Goal: Task Accomplishment & Management: Manage account settings

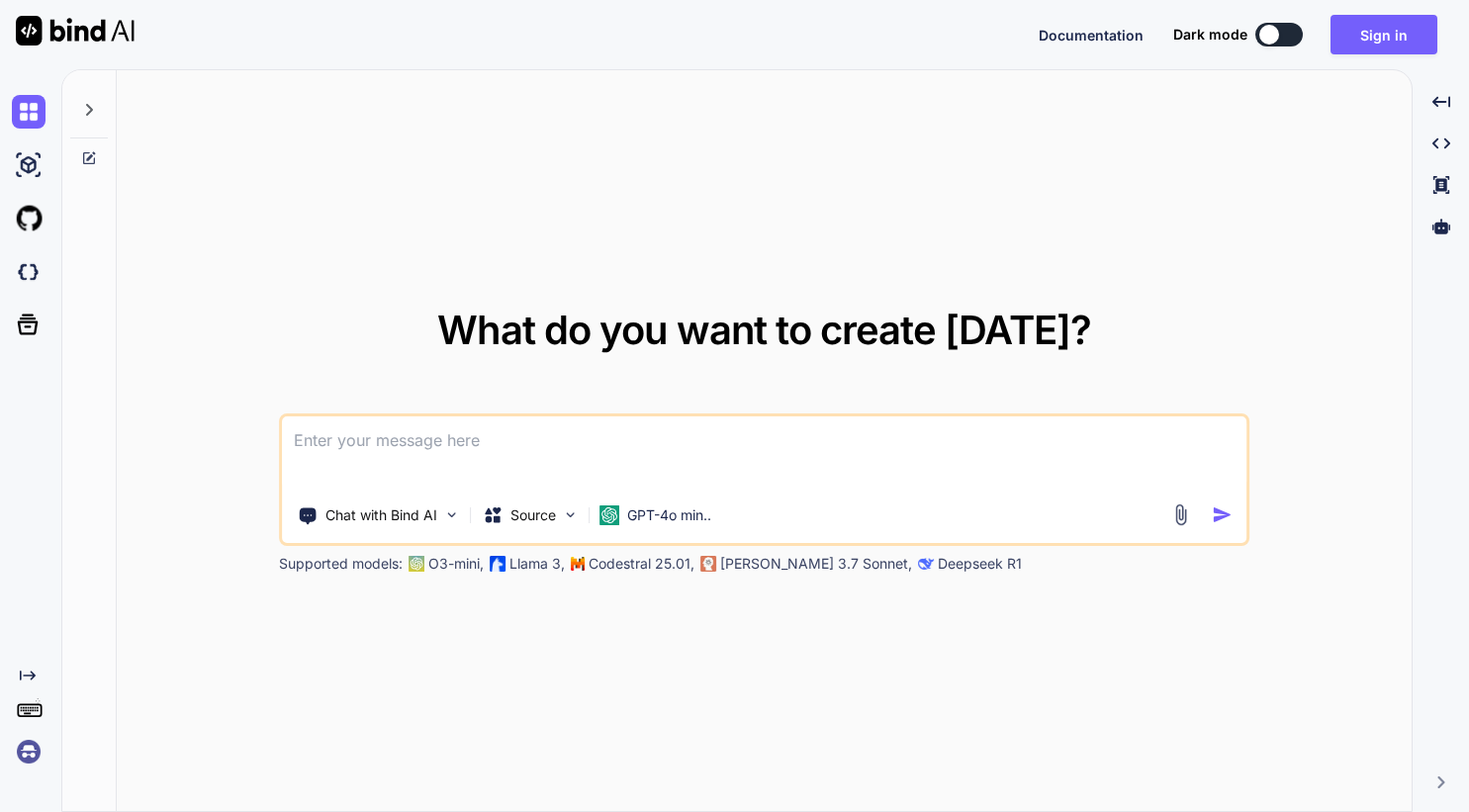
type textarea "x"
paste textarea
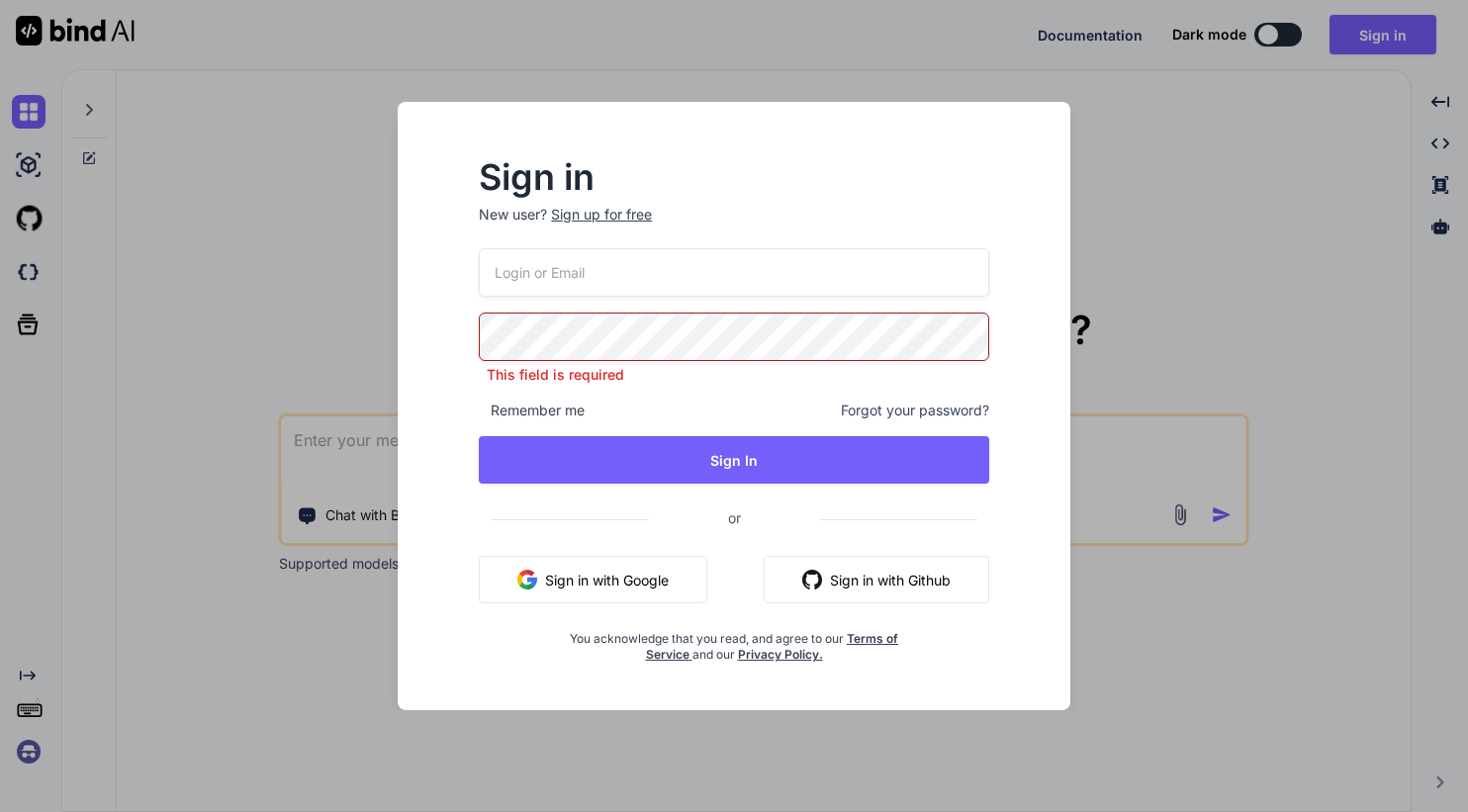
click at [616, 266] on input "email" at bounding box center [733, 272] width 510 height 49
paste input "Regarding the additional seats"
type input "Regarding the additional seats"
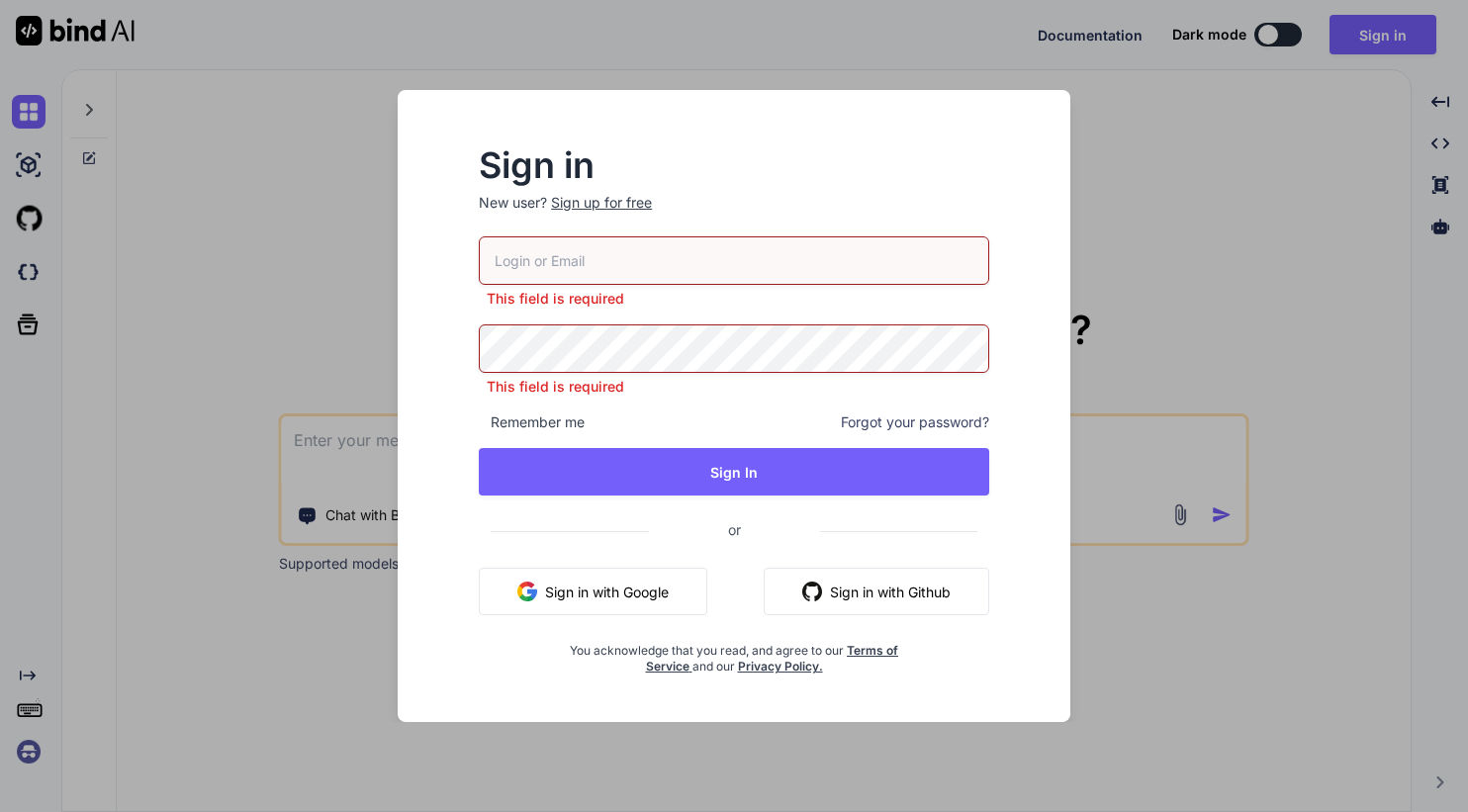
paste input "[EMAIL_ADDRESS][DOMAIN_NAME]"
type input "[EMAIL_ADDRESS][DOMAIN_NAME]"
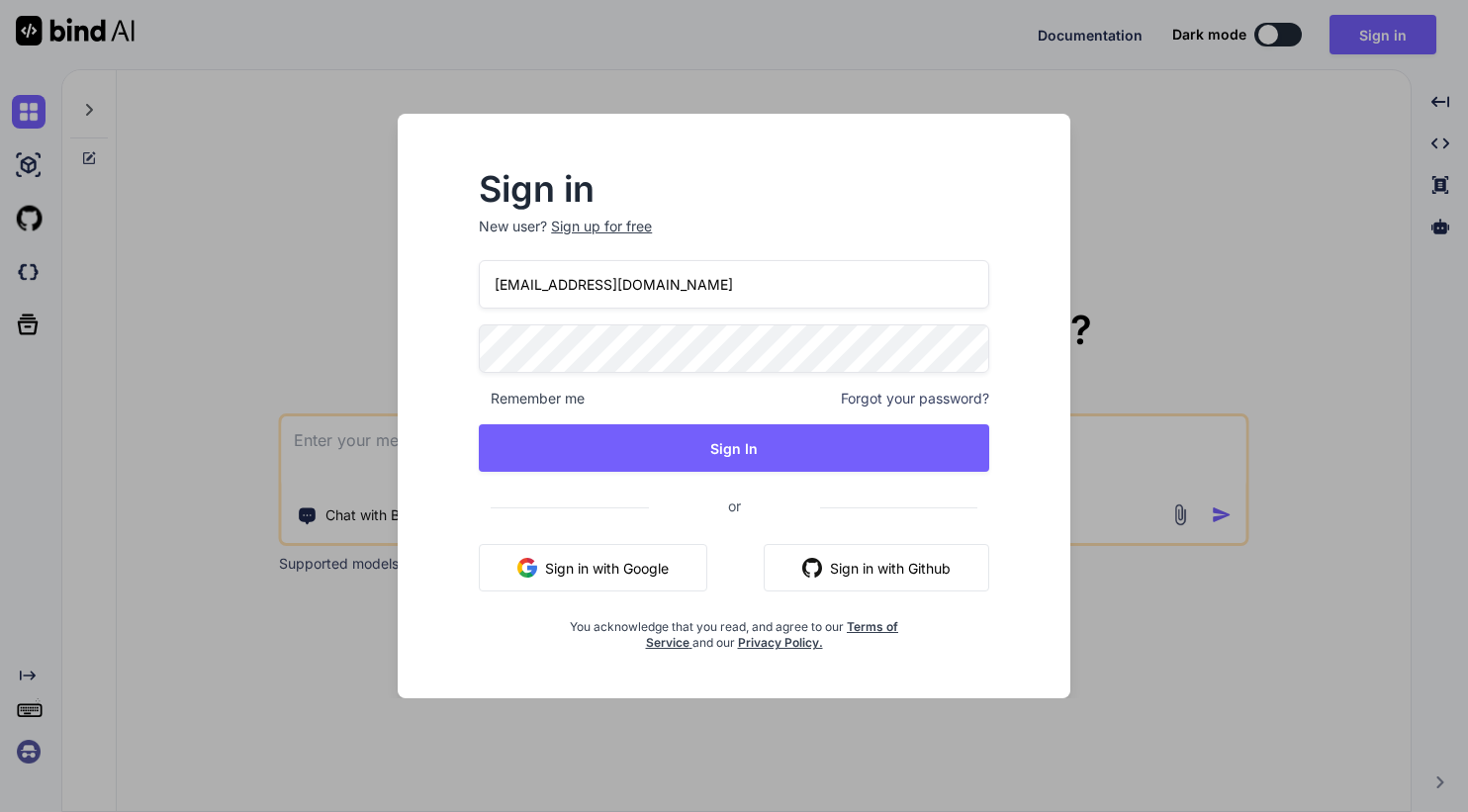
click at [744, 485] on div "[EMAIL_ADDRESS][DOMAIN_NAME] Remember me Forgot your password? Sign In or Sign …" at bounding box center [733, 456] width 510 height 391
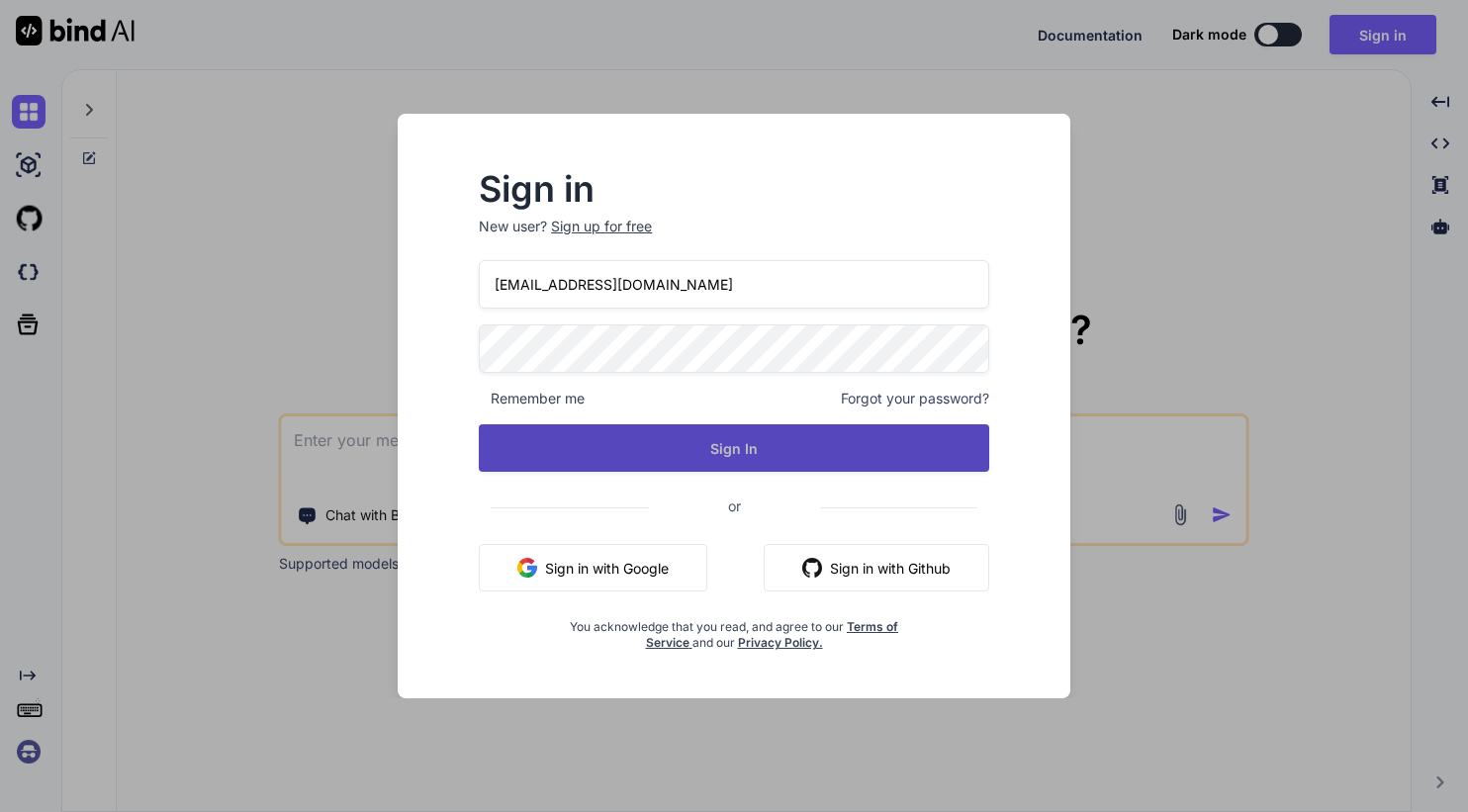
click at [741, 458] on button "Sign In" at bounding box center [733, 449] width 510 height 48
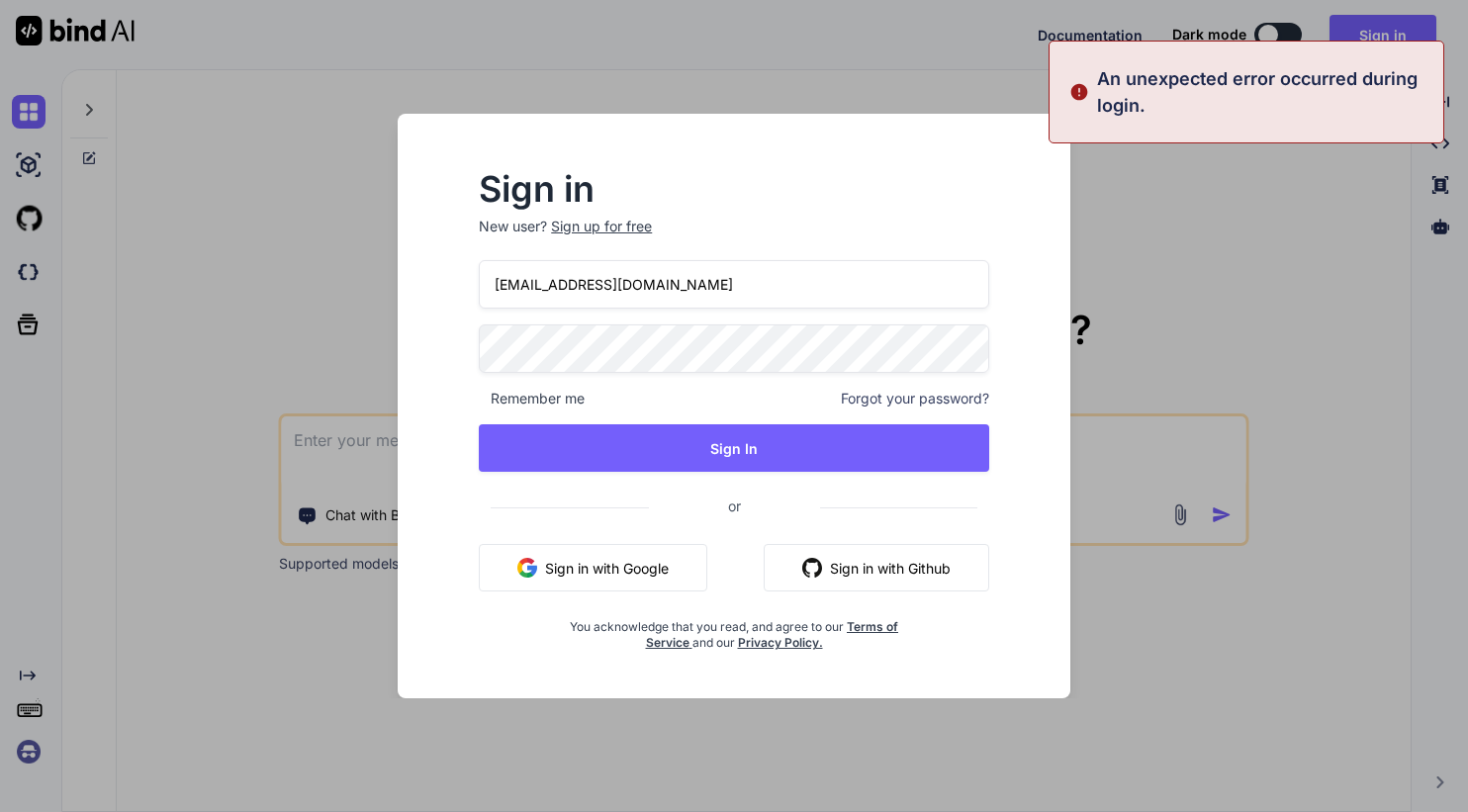
click at [523, 297] on input "[EMAIL_ADDRESS][DOMAIN_NAME]" at bounding box center [733, 284] width 510 height 49
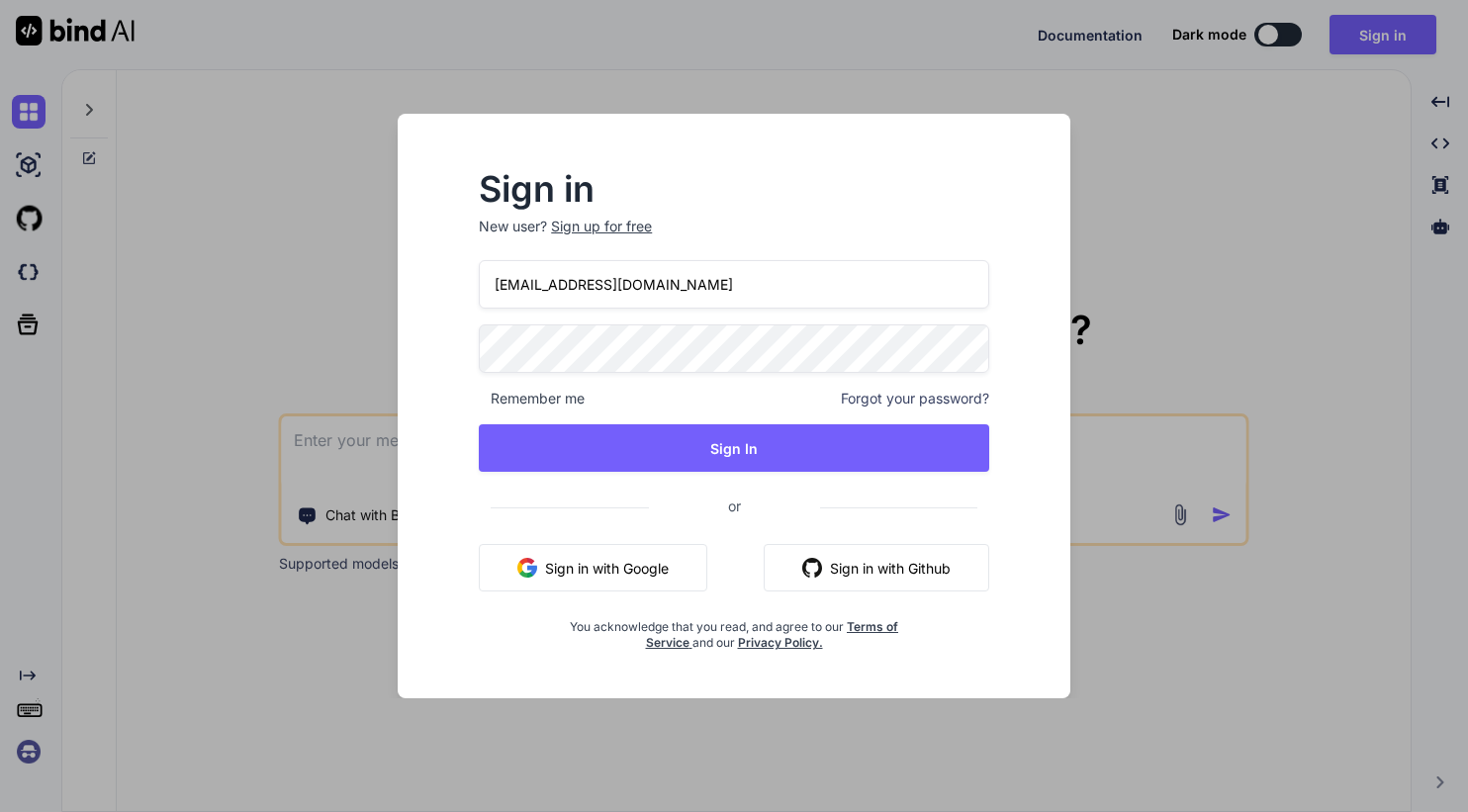
click at [523, 297] on input "[EMAIL_ADDRESS][DOMAIN_NAME]" at bounding box center [733, 284] width 510 height 49
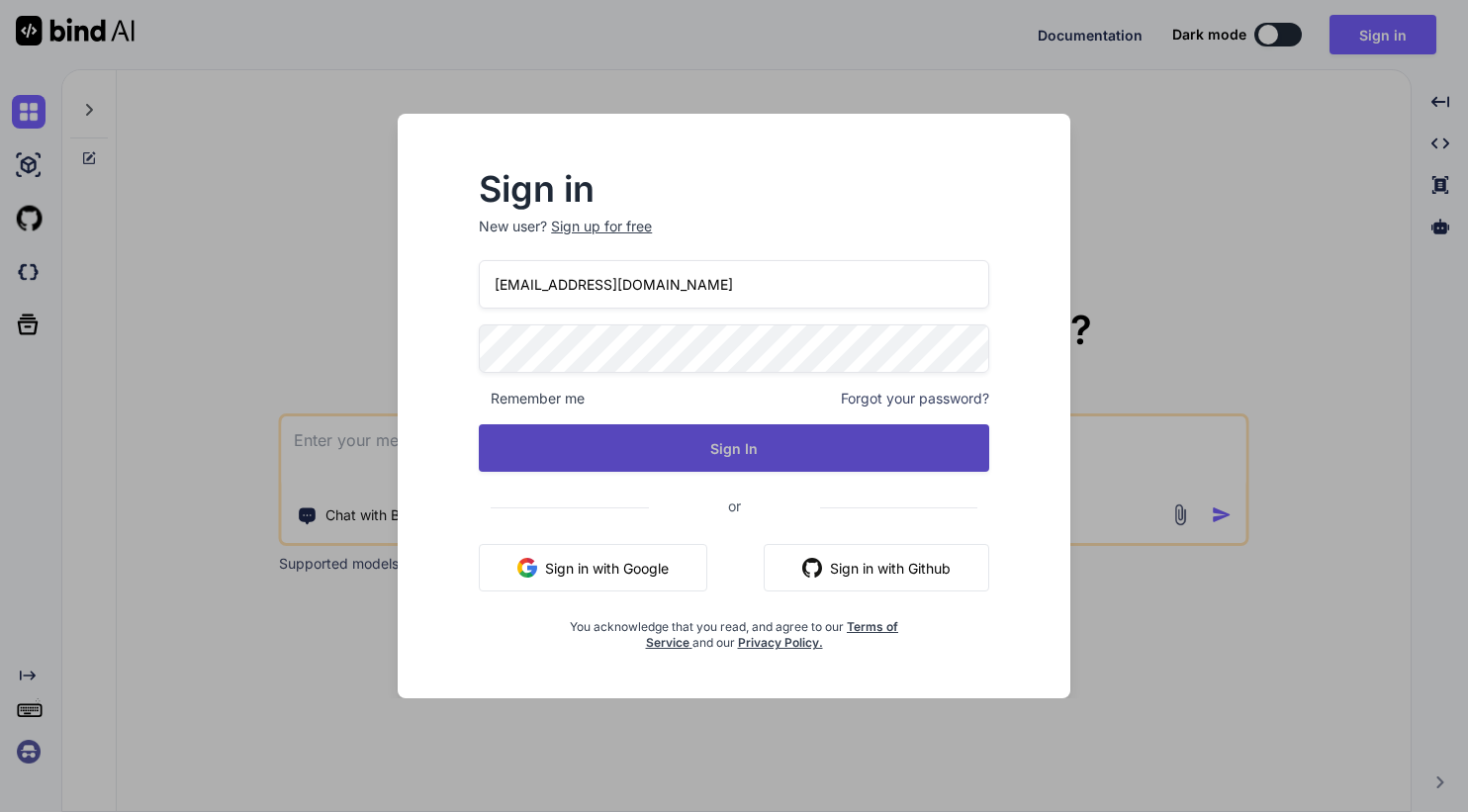
click at [617, 456] on button "Sign In" at bounding box center [733, 449] width 510 height 48
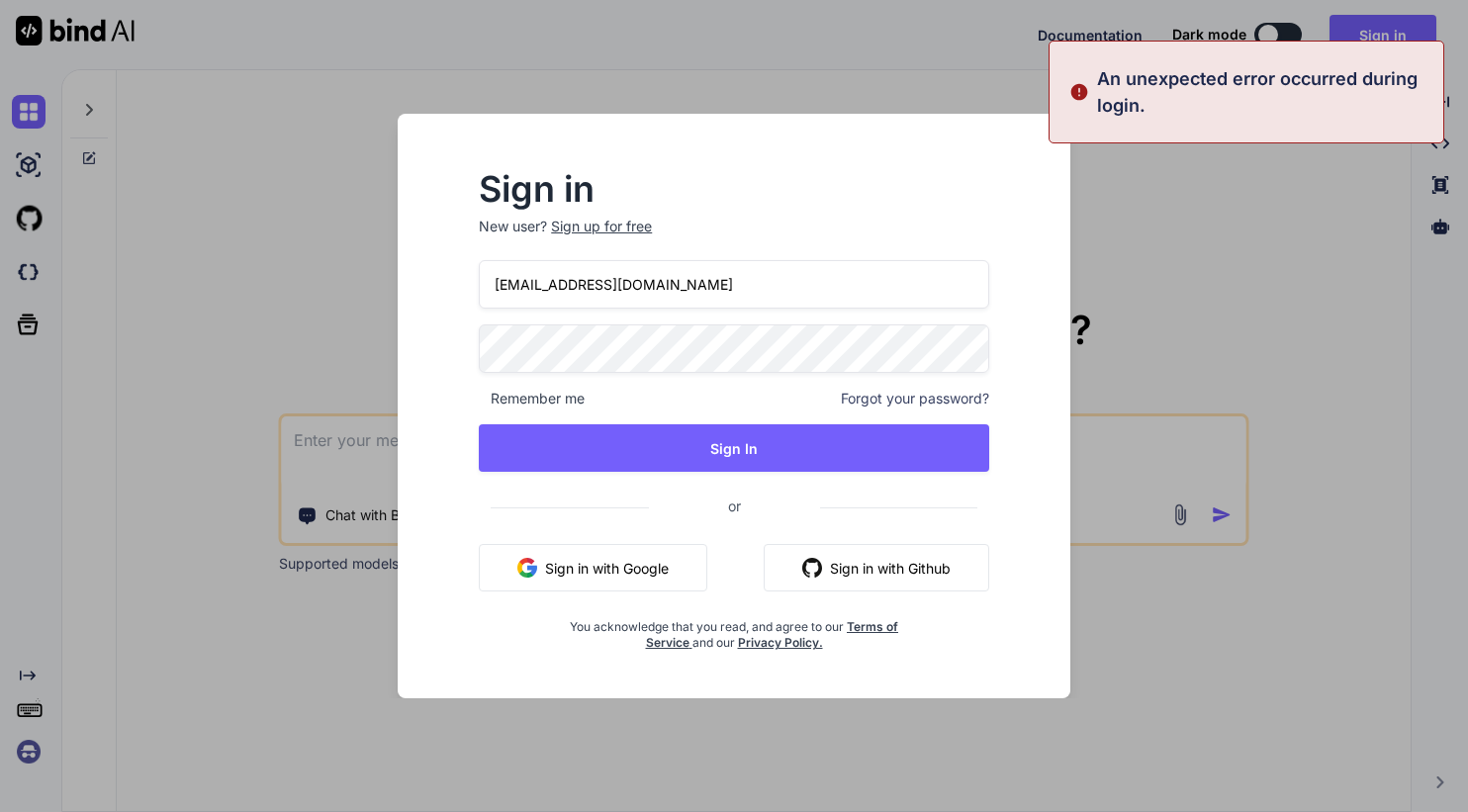
click at [1207, 246] on div "Sign in New user? Sign up for free [EMAIL_ADDRESS][DOMAIN_NAME] Remember me For…" at bounding box center [734, 406] width 1468 height 812
